Goal: Task Accomplishment & Management: Manage account settings

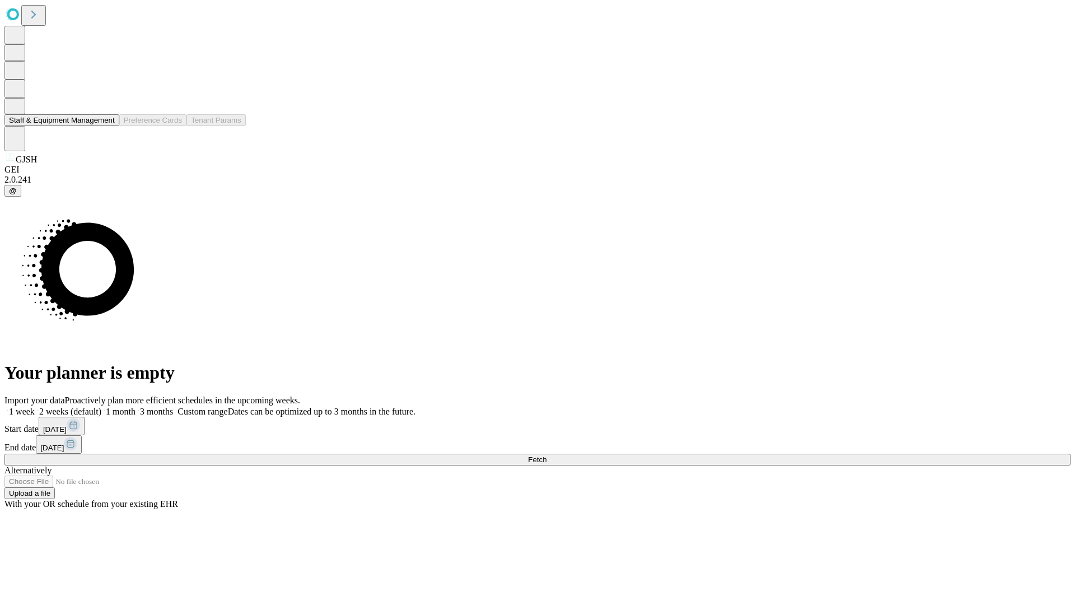
click at [107, 126] on button "Staff & Equipment Management" at bounding box center [61, 120] width 115 height 12
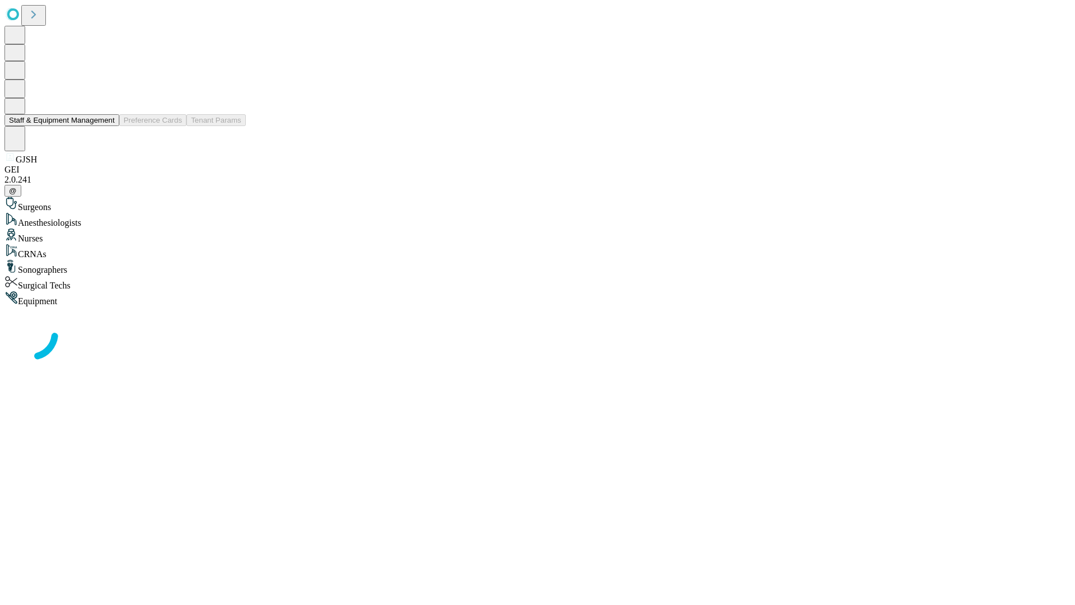
click at [107, 126] on button "Staff & Equipment Management" at bounding box center [61, 120] width 115 height 12
